Goal: Transaction & Acquisition: Purchase product/service

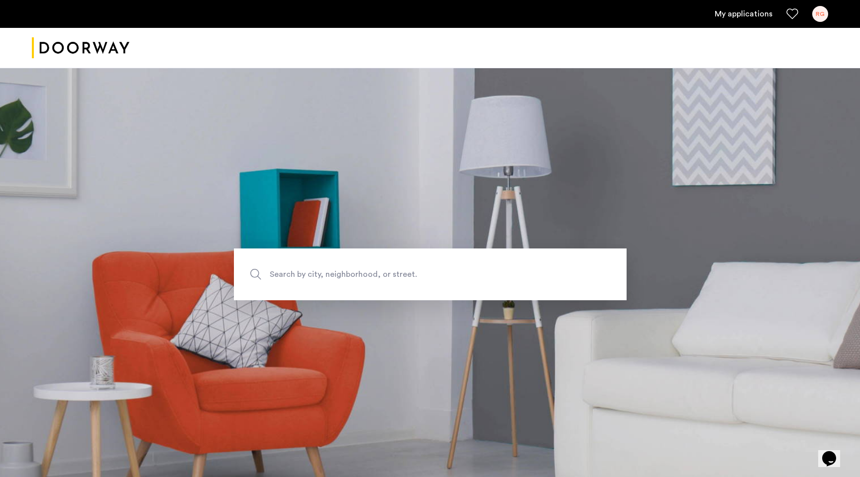
click at [743, 12] on link "My applications" at bounding box center [744, 14] width 58 height 12
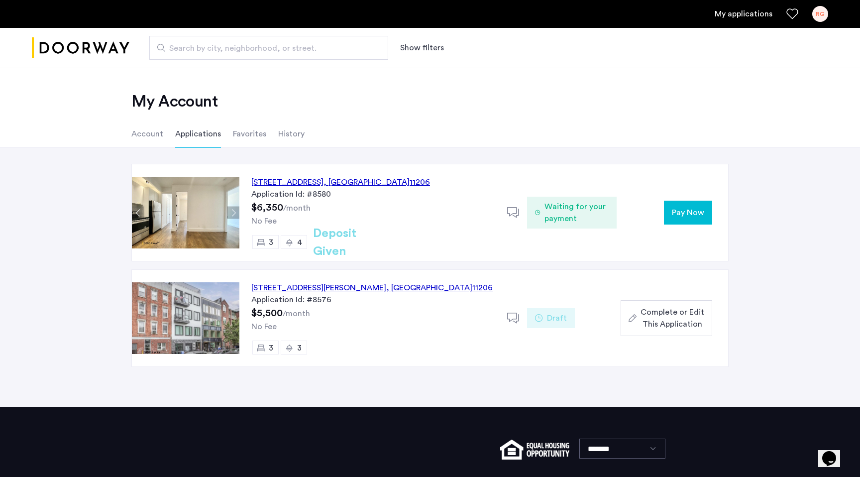
click at [334, 183] on div "[STREET_ADDRESS]" at bounding box center [340, 182] width 179 height 12
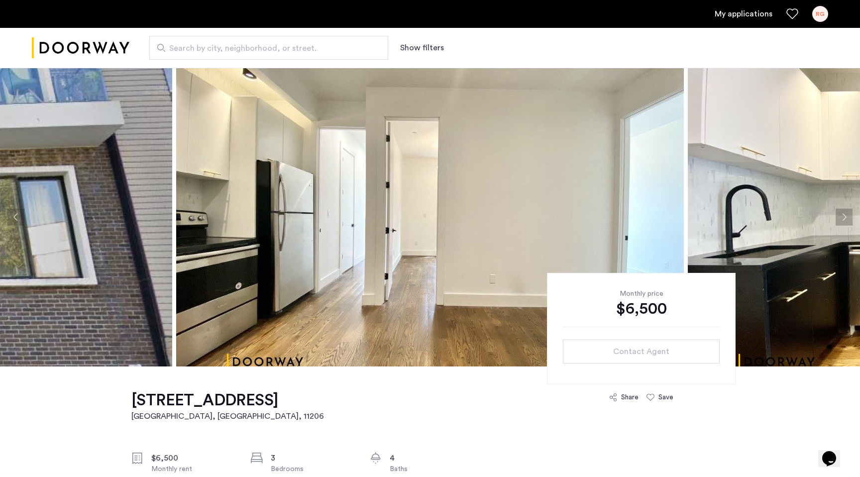
click at [733, 18] on link "My applications" at bounding box center [744, 14] width 58 height 12
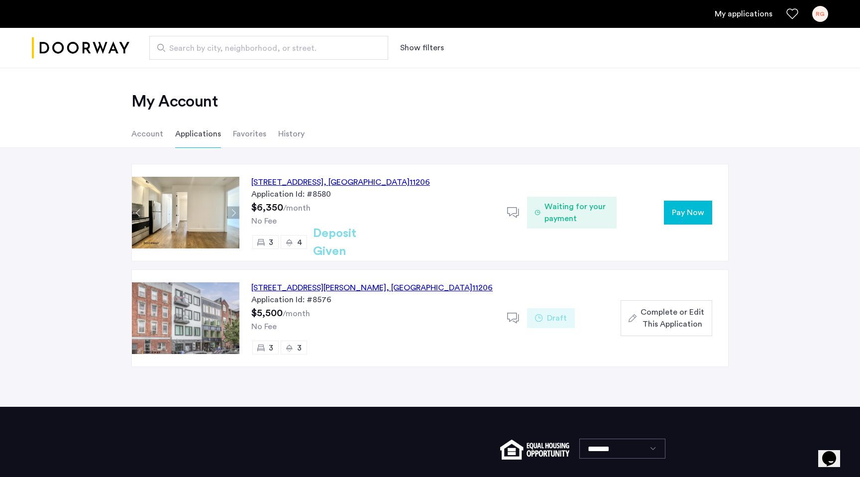
click at [360, 180] on div "[STREET_ADDRESS]" at bounding box center [340, 182] width 179 height 12
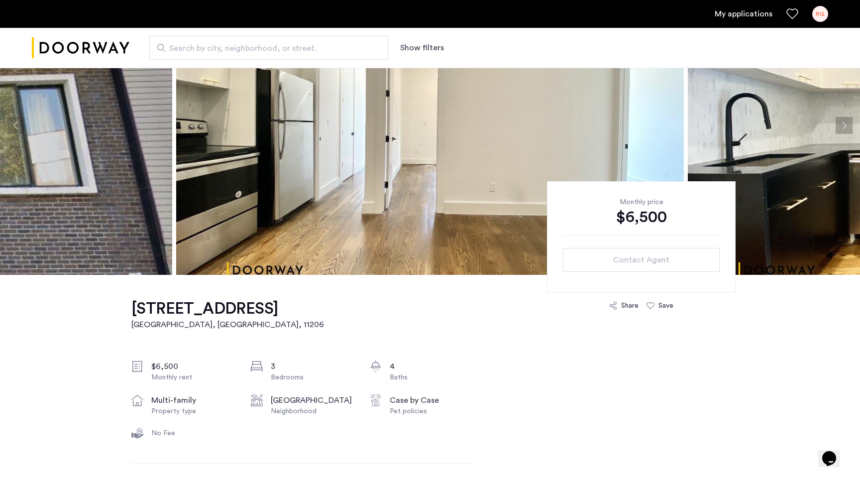
scroll to position [63, 0]
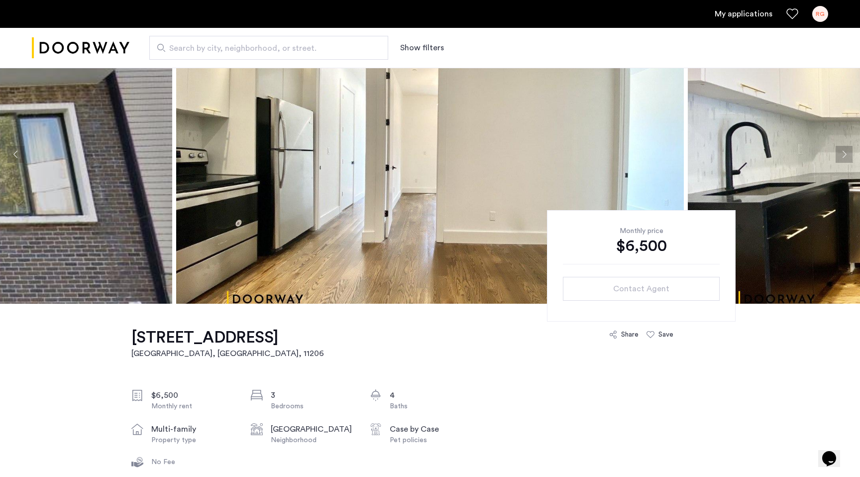
click at [752, 14] on link "My applications" at bounding box center [744, 14] width 58 height 12
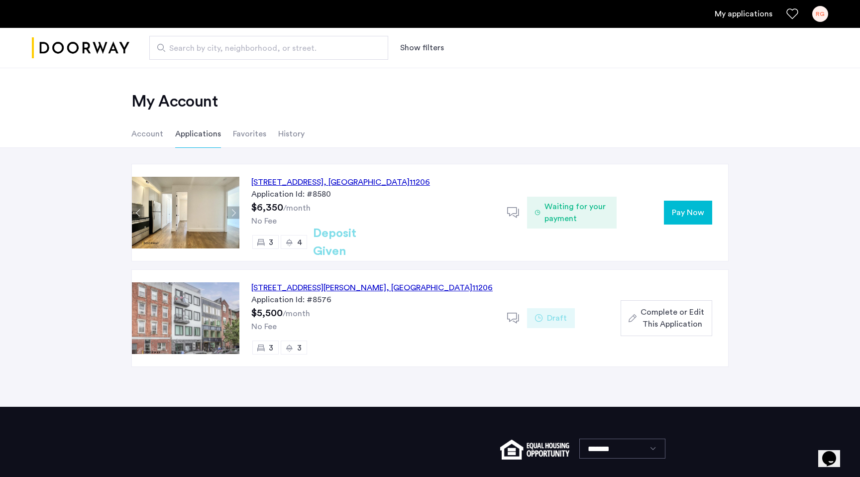
click at [680, 218] on span "Pay Now" at bounding box center [688, 212] width 32 height 12
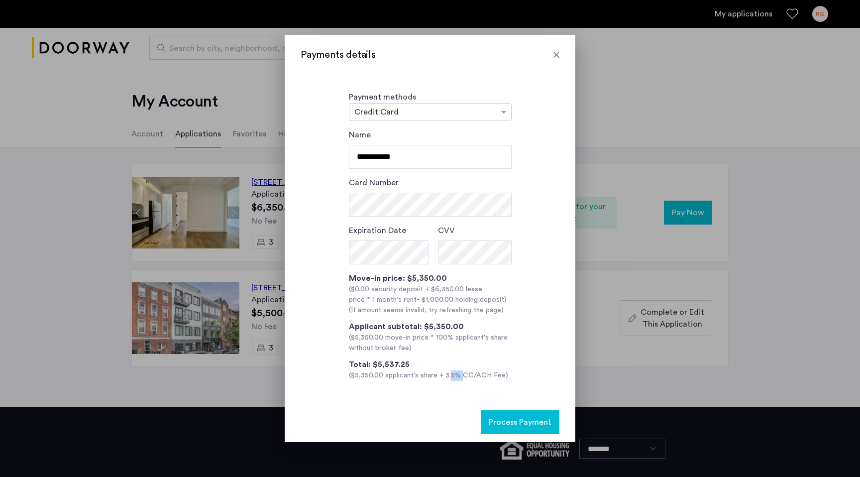
drag, startPoint x: 446, startPoint y: 376, endPoint x: 457, endPoint y: 375, distance: 11.0
click at [457, 375] on div "($5,350.00 applicant's share + 3.5% CC/ACH Fee)" at bounding box center [430, 375] width 163 height 10
click at [460, 113] on input "text" at bounding box center [420, 112] width 132 height 7
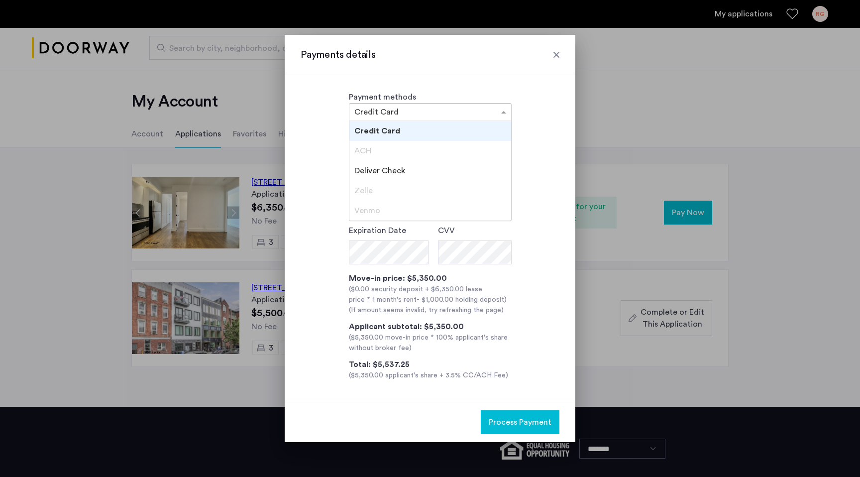
click at [427, 93] on div "Payment methods × Credit Card Credit Card ACH Deliver Check Zelle Venmo" at bounding box center [430, 106] width 163 height 30
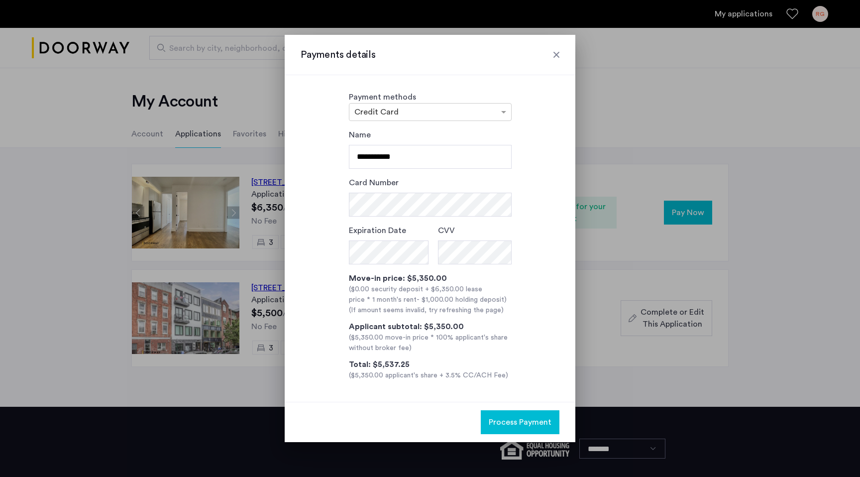
click at [552, 56] on div at bounding box center [556, 55] width 10 height 10
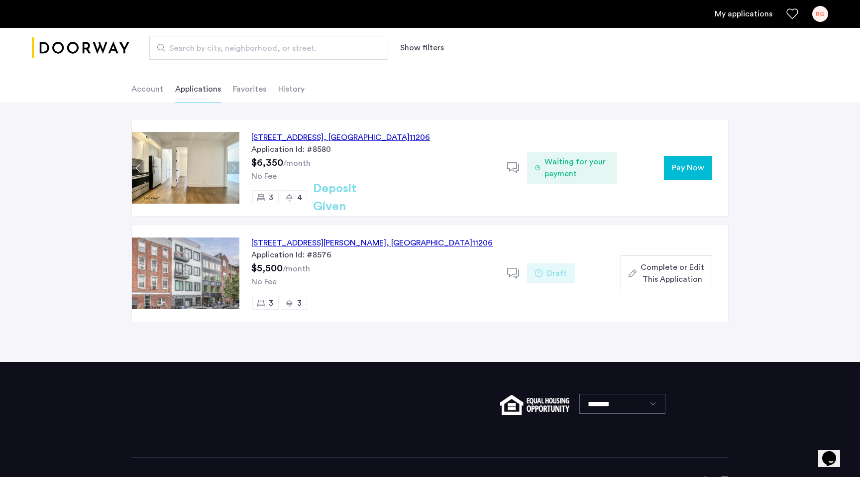
scroll to position [49, 0]
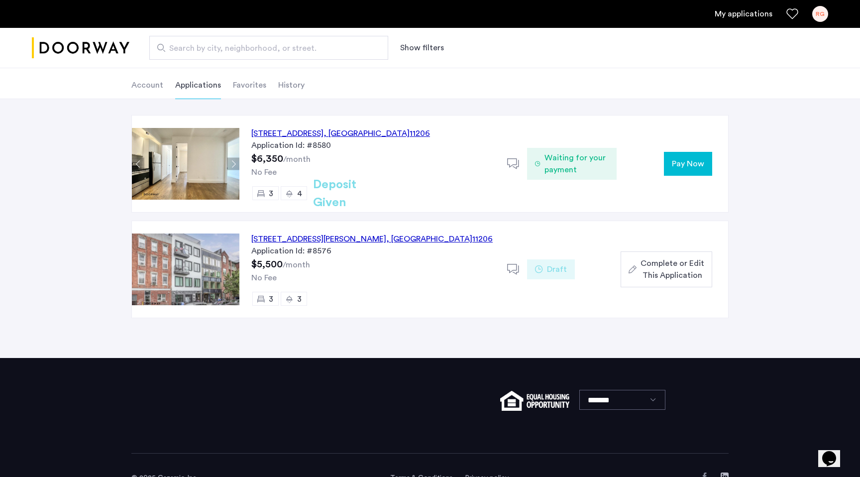
click at [680, 163] on span "Pay Now" at bounding box center [688, 164] width 32 height 12
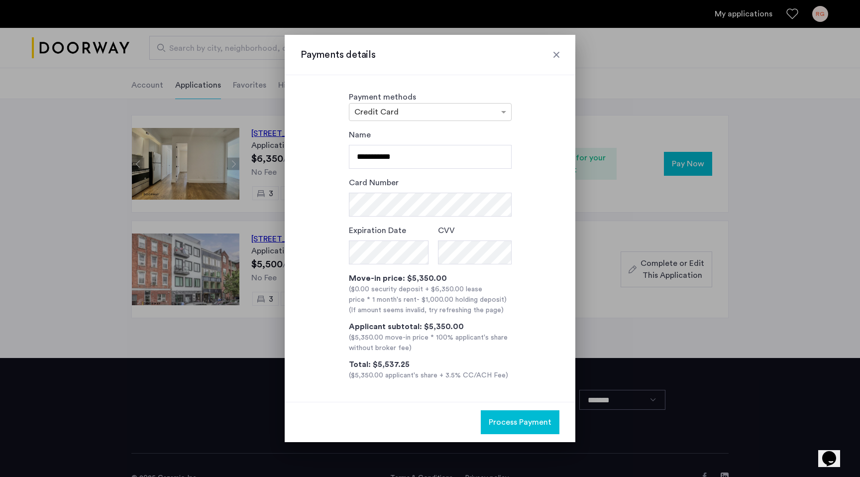
scroll to position [0, 0]
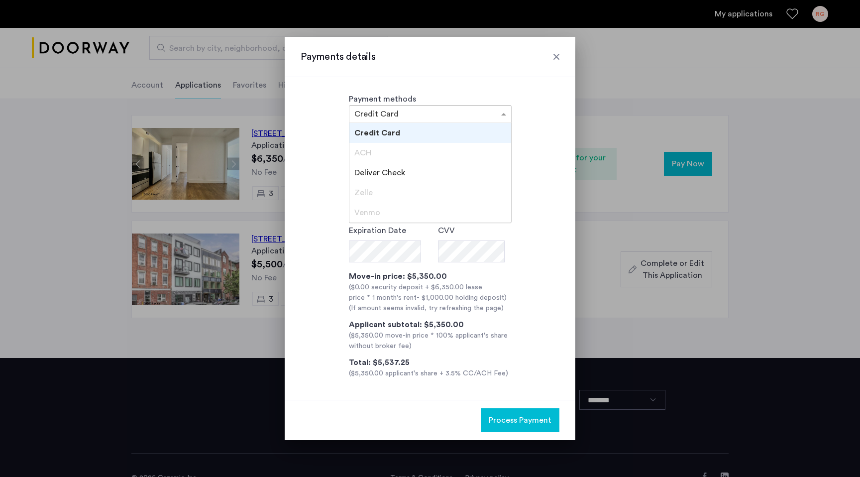
click at [499, 108] on span at bounding box center [505, 114] width 12 height 12
click at [457, 171] on div "Deliver Check" at bounding box center [430, 173] width 162 height 20
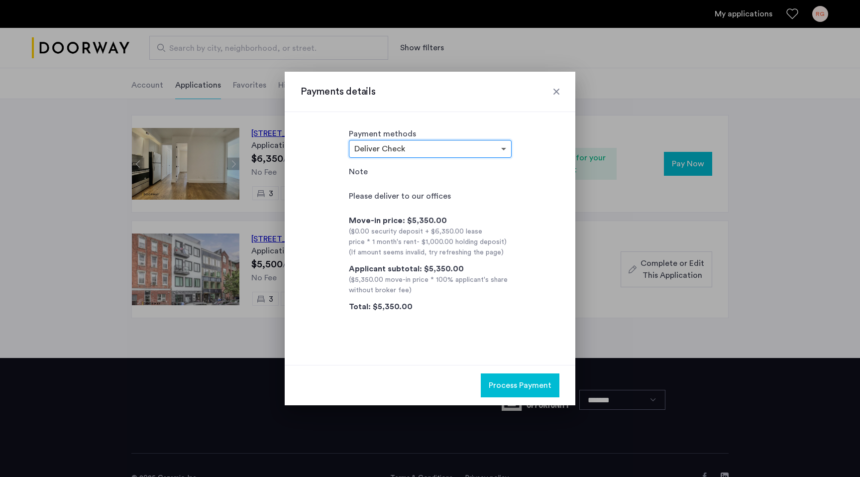
click at [505, 146] on span at bounding box center [505, 149] width 12 height 12
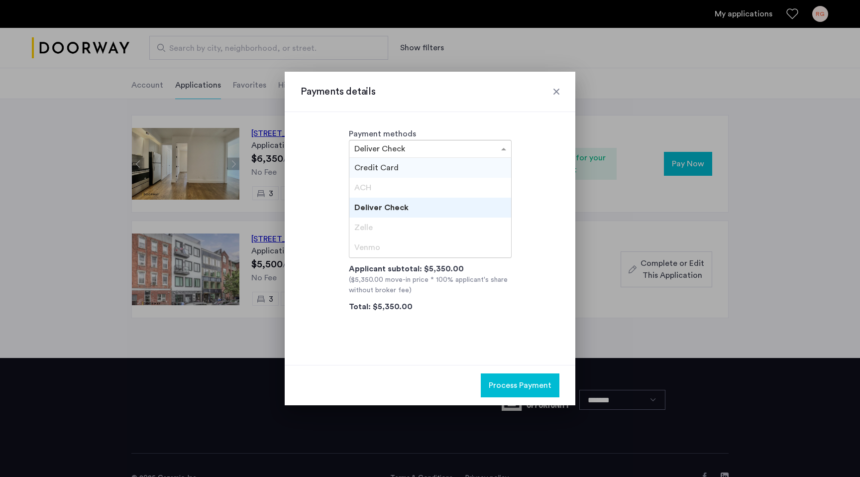
click at [503, 150] on span at bounding box center [505, 149] width 12 height 12
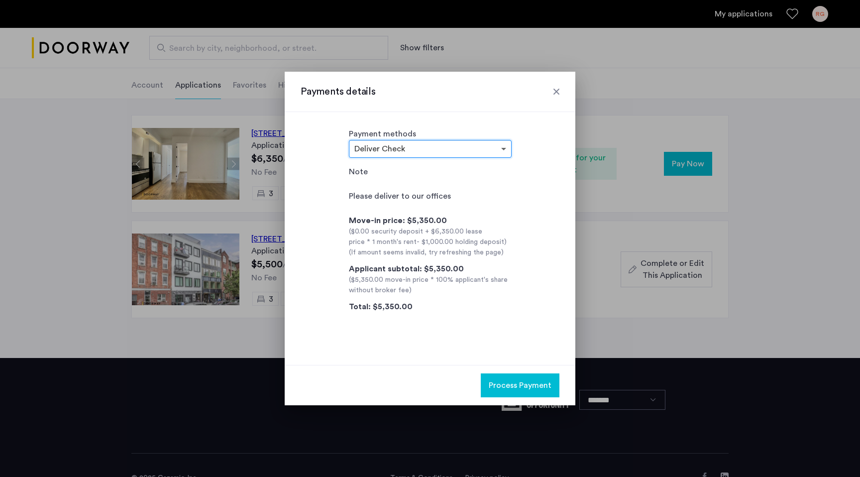
click at [506, 148] on span at bounding box center [505, 149] width 12 height 12
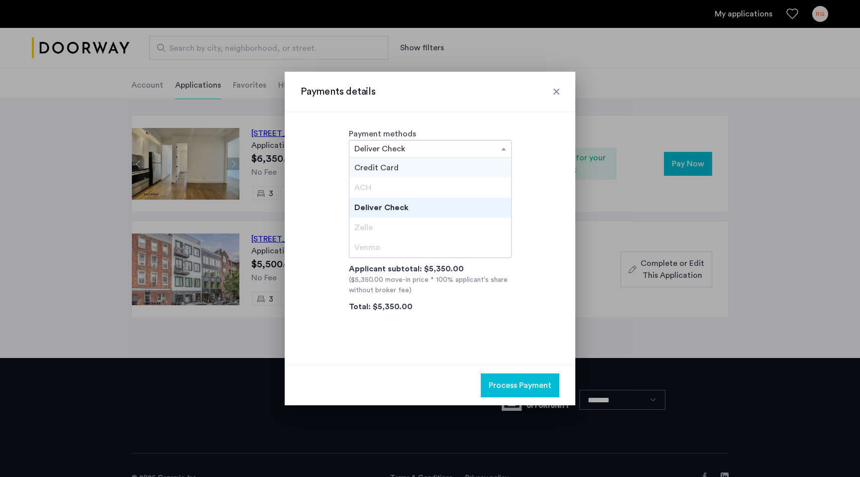
click at [428, 174] on div "Credit Card" at bounding box center [430, 168] width 162 height 20
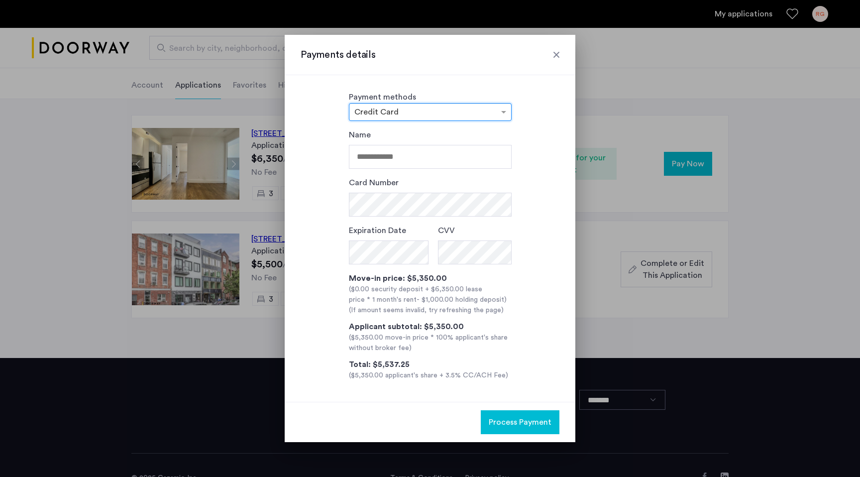
click at [558, 56] on div at bounding box center [556, 55] width 10 height 10
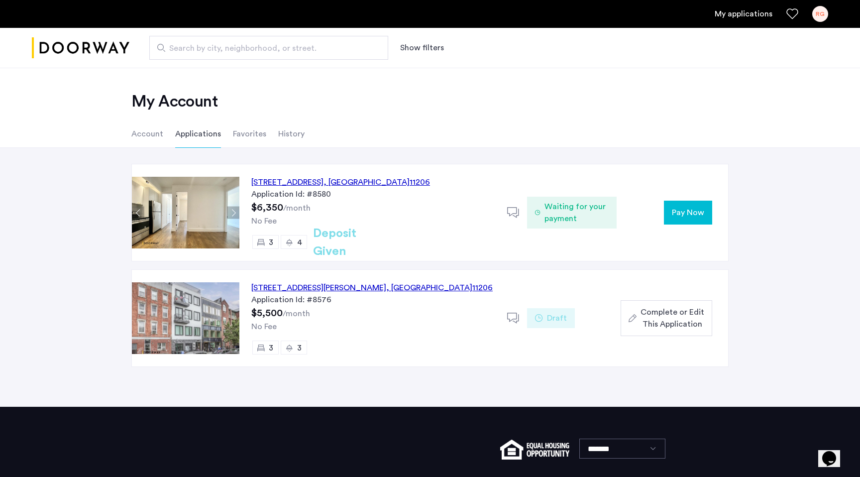
scroll to position [49, 0]
